Goal: Obtain resource: Download file/media

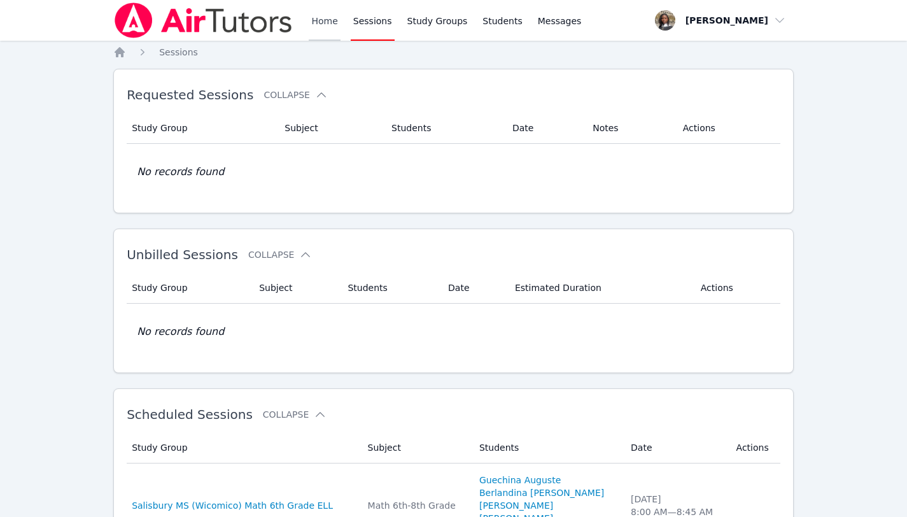
click at [328, 17] on link "Home" at bounding box center [324, 20] width 31 height 41
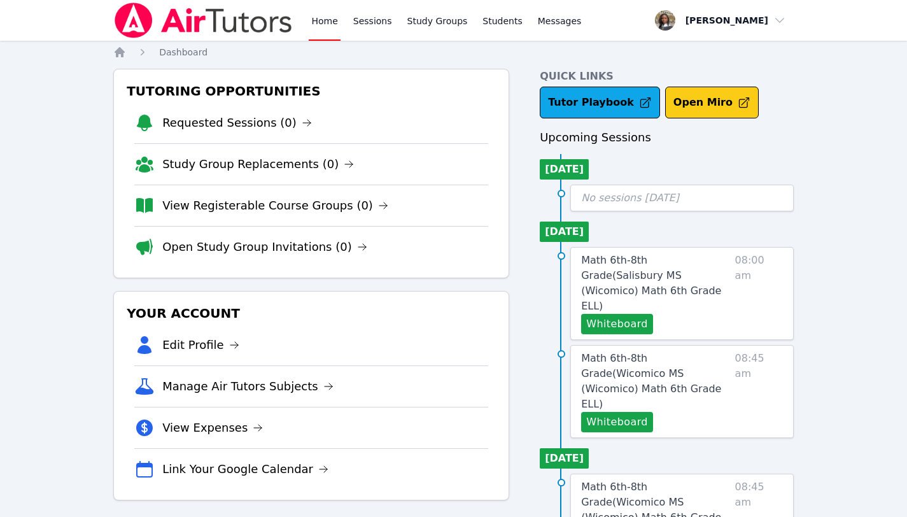
click at [690, 99] on button "Open Miro" at bounding box center [712, 103] width 94 height 32
click at [646, 260] on span "Math 6th-8th Grade ( [PERSON_NAME][GEOGRAPHIC_DATA] (Wicomico) Math 6th Grade E…" at bounding box center [651, 283] width 140 height 58
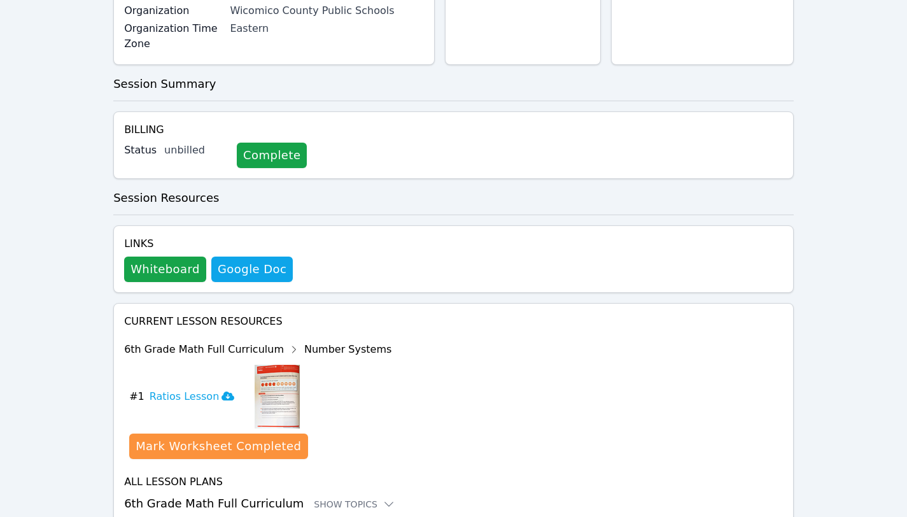
scroll to position [364, 0]
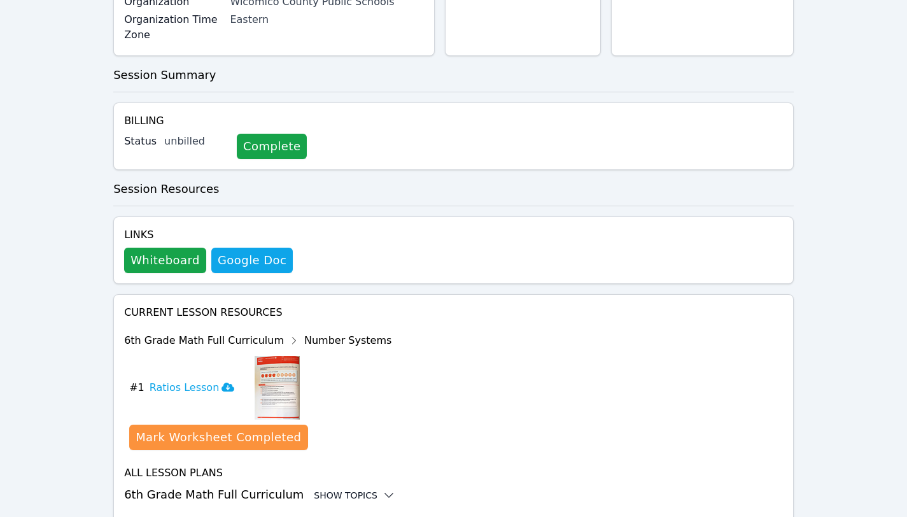
click at [344, 489] on div "Show Topics" at bounding box center [355, 495] width 82 height 13
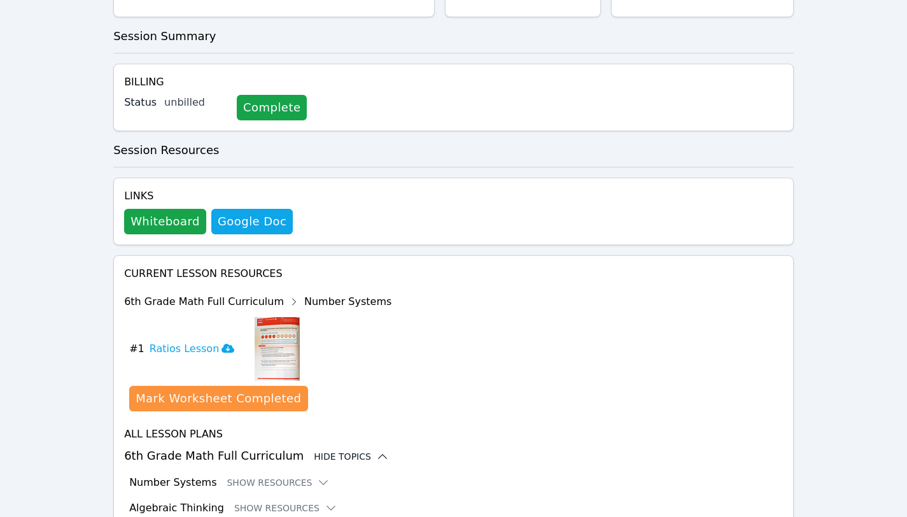
scroll to position [468, 0]
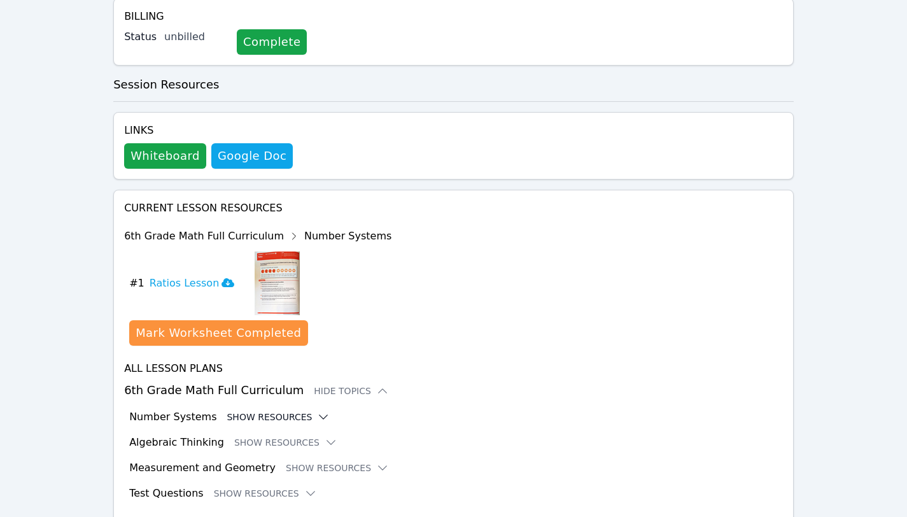
click at [317, 411] on icon at bounding box center [323, 417] width 13 height 13
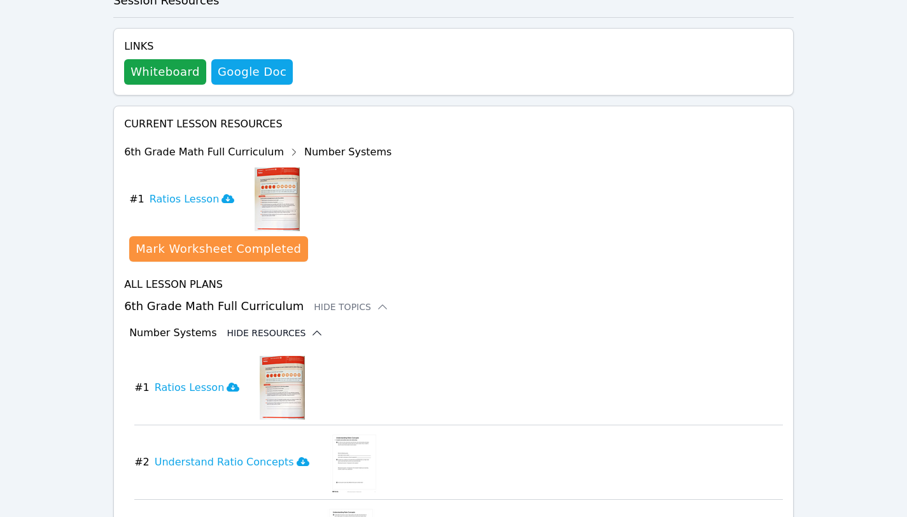
scroll to position [554, 0]
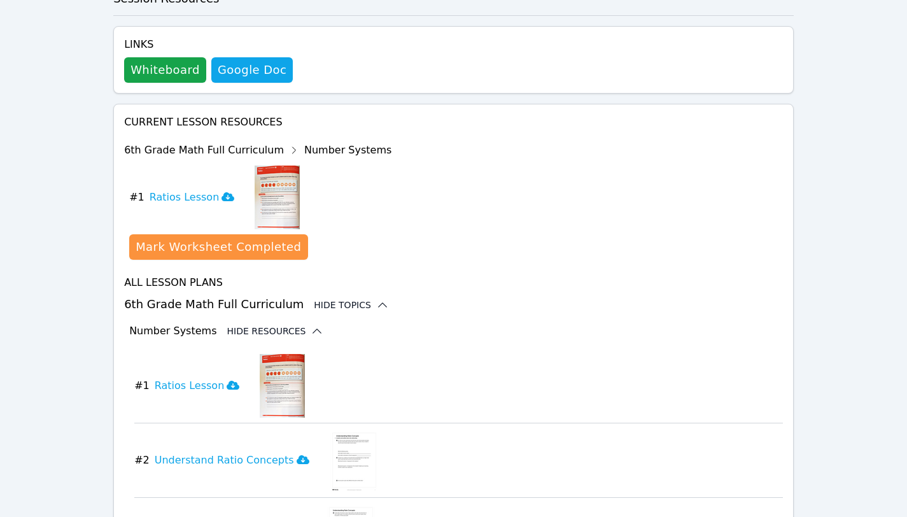
click at [357, 299] on div "Hide Topics" at bounding box center [351, 305] width 75 height 13
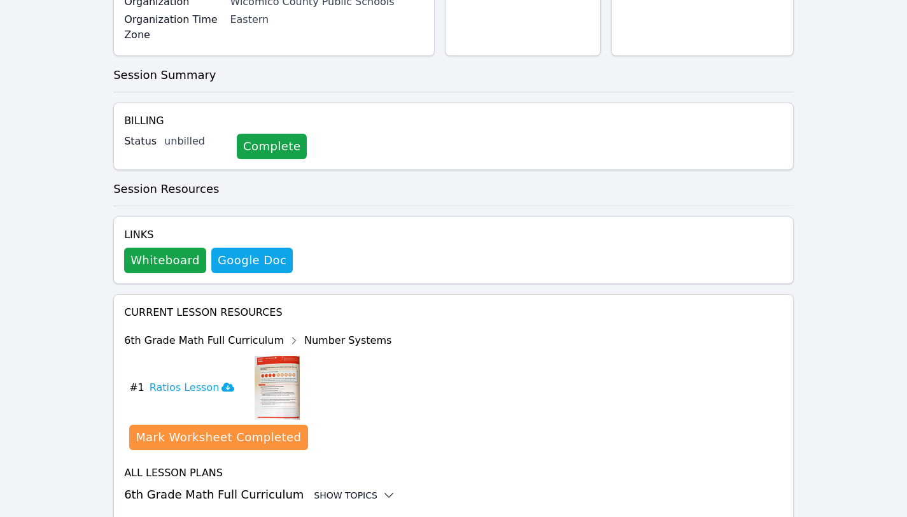
click at [383, 489] on icon at bounding box center [389, 495] width 13 height 13
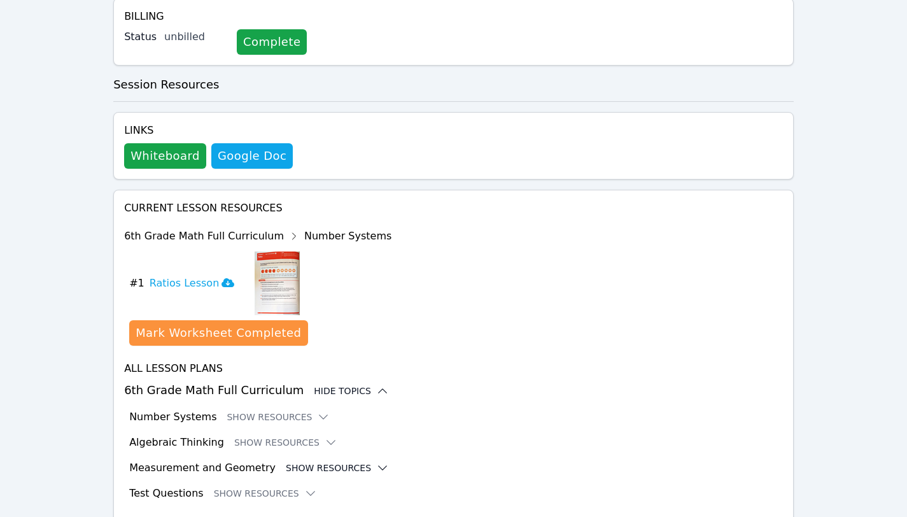
click at [376, 462] on icon at bounding box center [382, 468] width 13 height 13
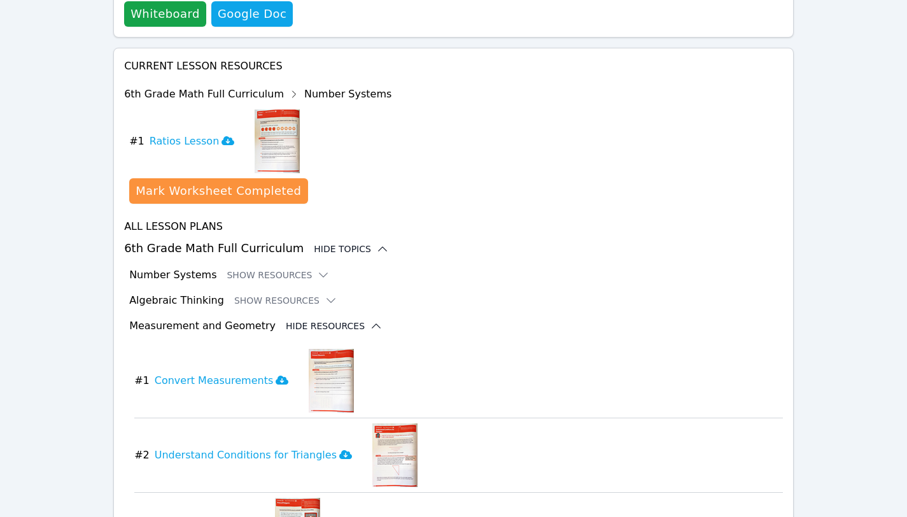
scroll to position [611, 0]
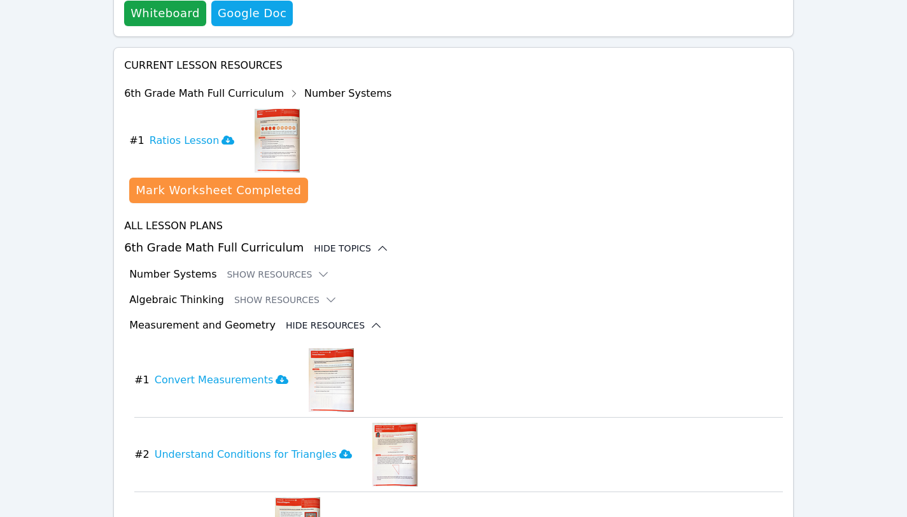
click at [372, 323] on icon at bounding box center [376, 325] width 8 height 4
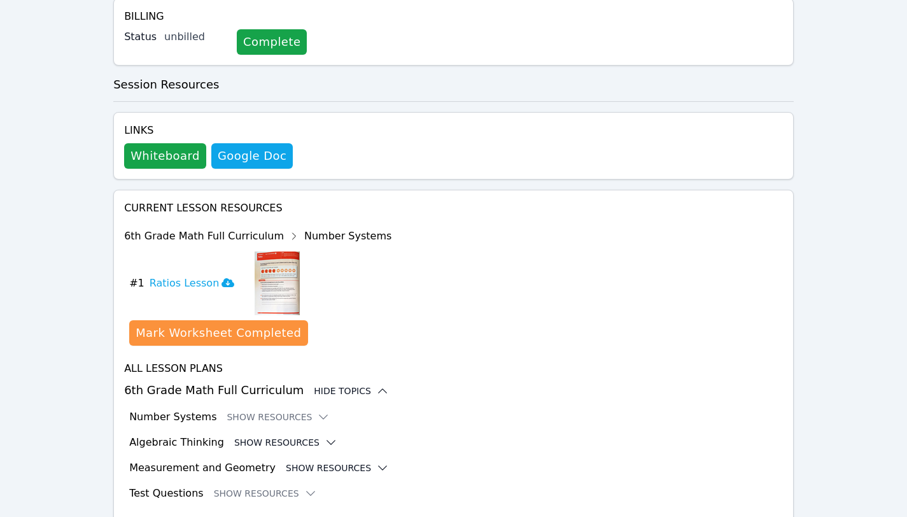
click at [325, 436] on icon at bounding box center [331, 442] width 13 height 13
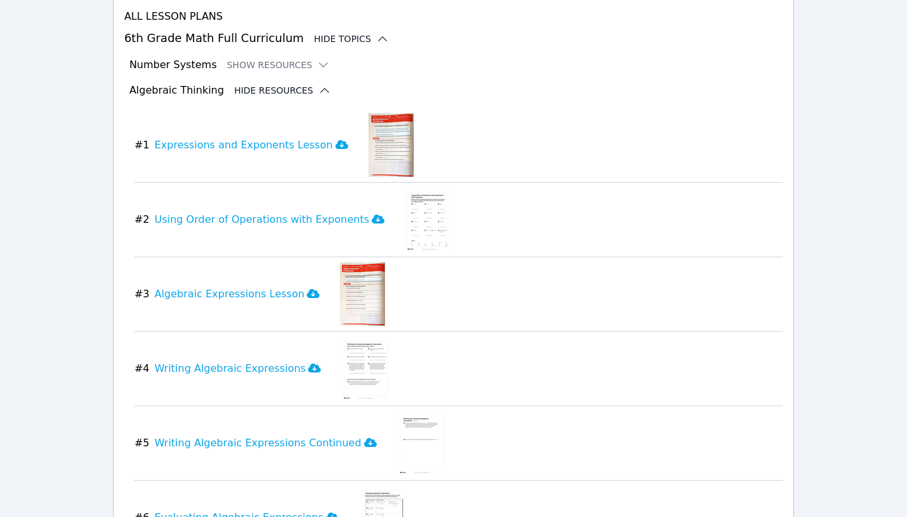
scroll to position [818, 0]
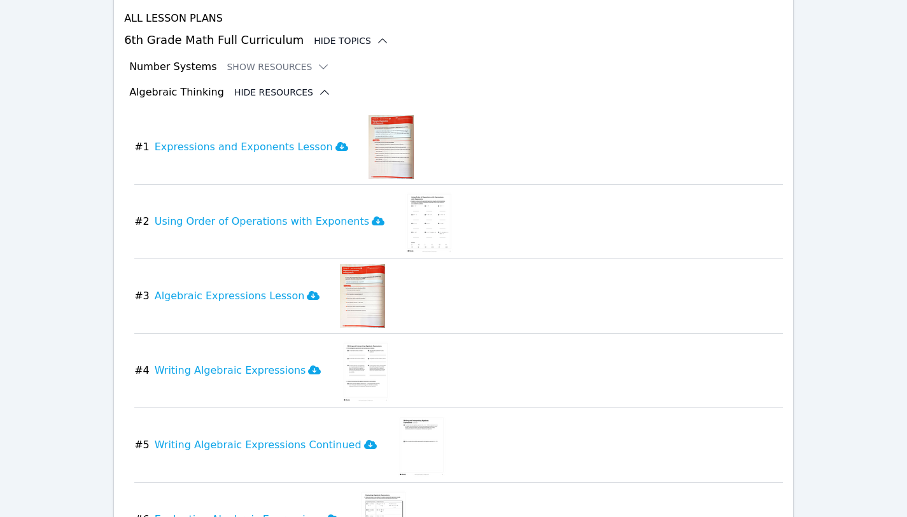
click at [701, 270] on div "download resource # 3 Algebraic Expressions Lesson" at bounding box center [458, 296] width 649 height 64
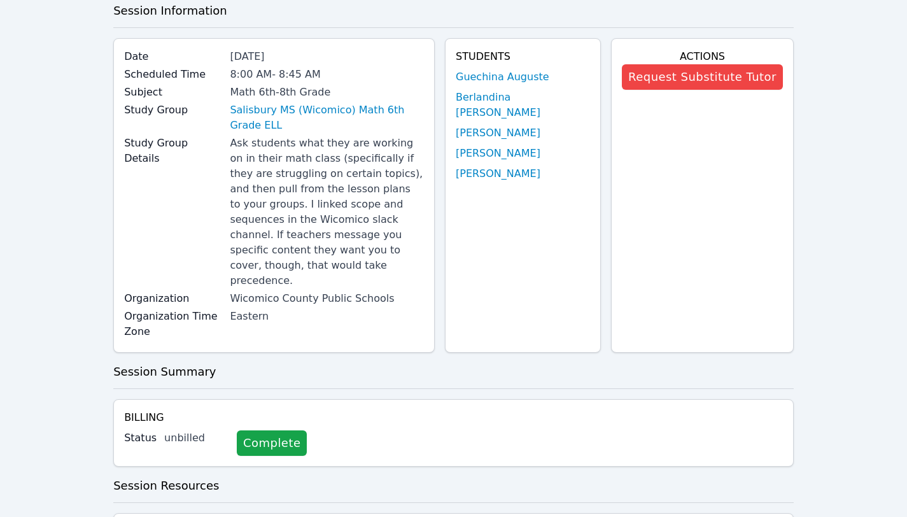
scroll to position [0, 0]
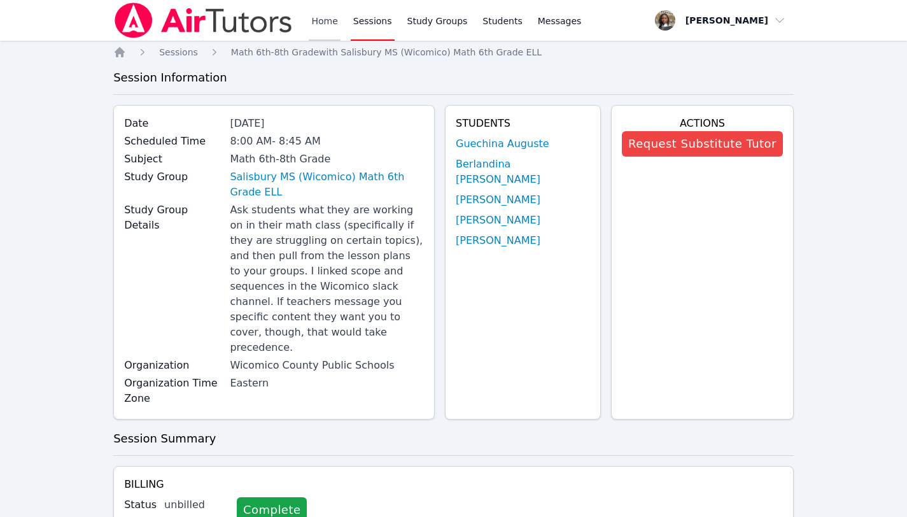
click at [323, 28] on link "Home" at bounding box center [324, 20] width 31 height 41
